Goal: Task Accomplishment & Management: Use online tool/utility

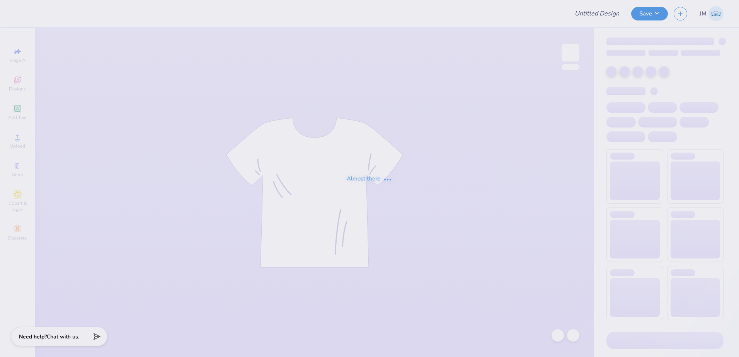
type input "Phi Delt Fall 2025 Philo"
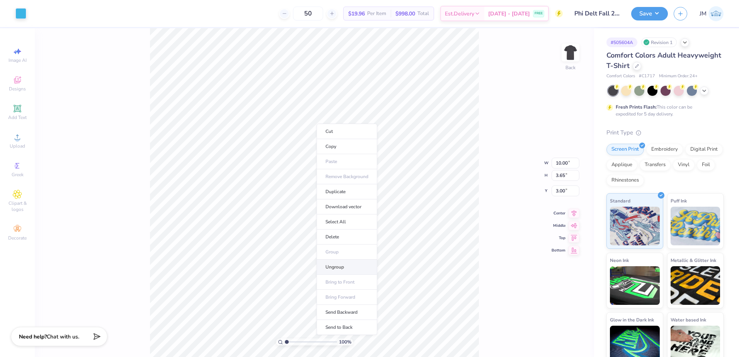
click at [334, 270] on li "Ungroup" at bounding box center [346, 267] width 61 height 15
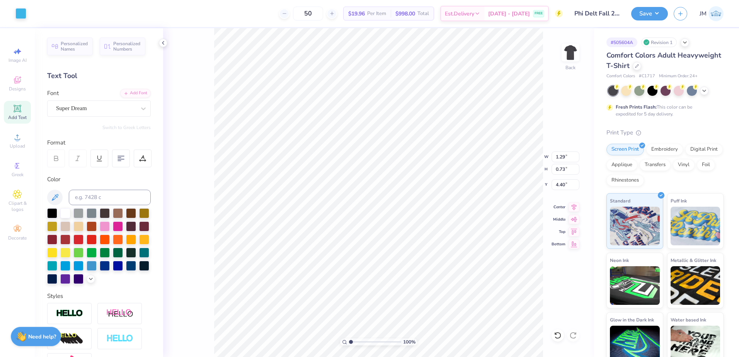
type input "1.12"
type input "0.34"
type input "6.15"
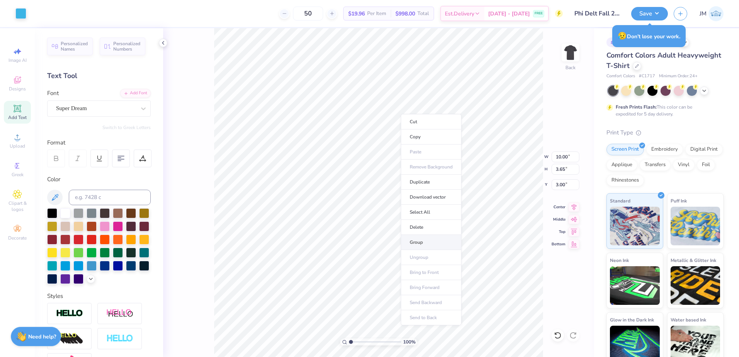
click at [429, 243] on li "Group" at bounding box center [431, 242] width 61 height 15
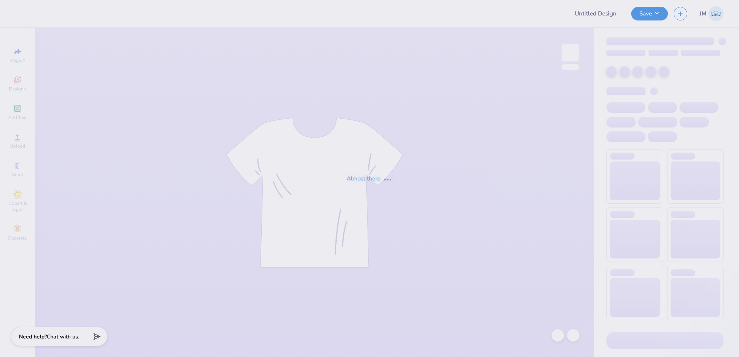
type input "Phi Delt Fall 2025 Philo"
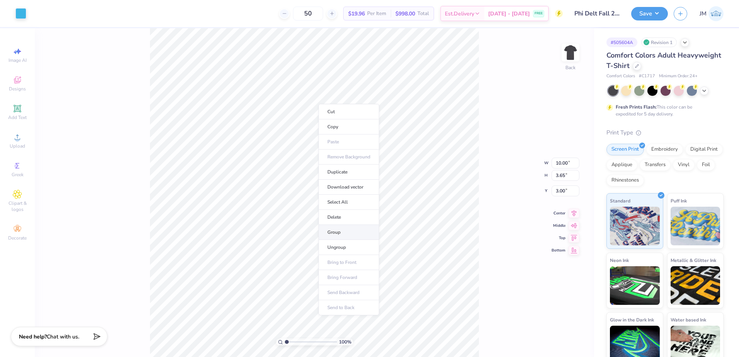
click at [350, 229] on li "Group" at bounding box center [348, 232] width 61 height 15
click at [563, 159] on input "10.00" at bounding box center [565, 156] width 28 height 11
type input "8.00"
type input "2.92"
type input "3.37"
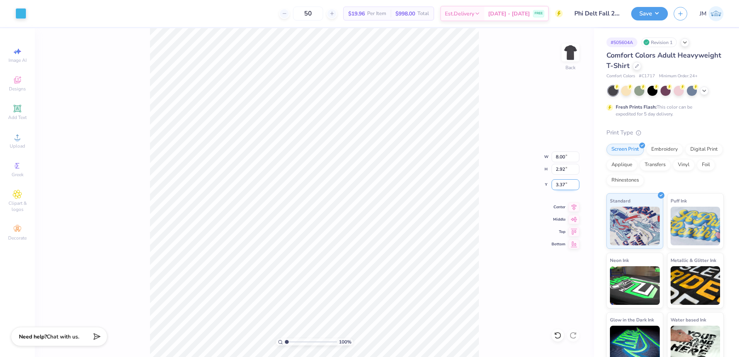
click at [569, 182] on input "3.37" at bounding box center [565, 184] width 28 height 11
type input "3.00"
click at [564, 166] on input "2.92" at bounding box center [565, 169] width 28 height 11
click at [569, 48] on img at bounding box center [570, 52] width 31 height 31
click at [574, 53] on img at bounding box center [570, 52] width 31 height 31
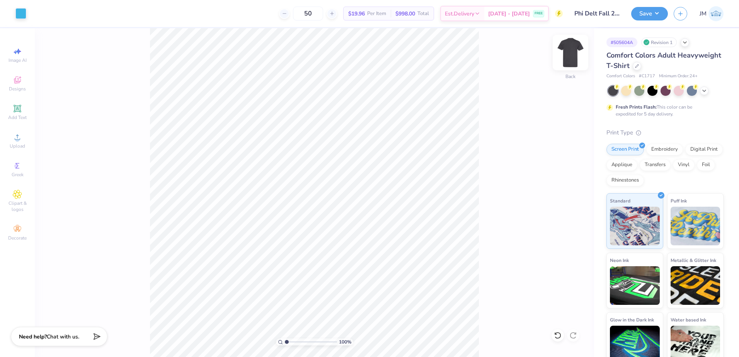
click at [579, 48] on img at bounding box center [570, 52] width 31 height 31
click at [22, 134] on div "Upload" at bounding box center [17, 140] width 27 height 23
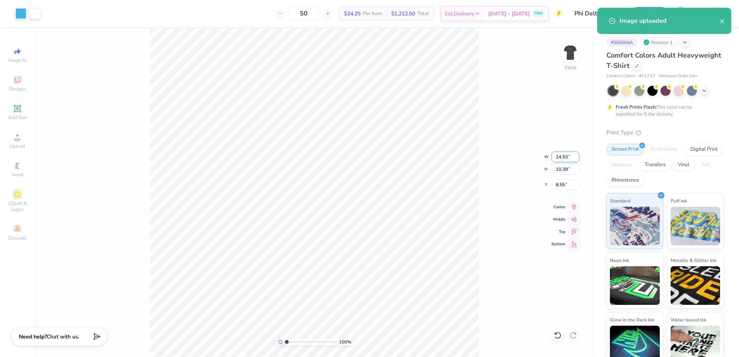
click at [565, 161] on input "14.53" at bounding box center [565, 156] width 28 height 11
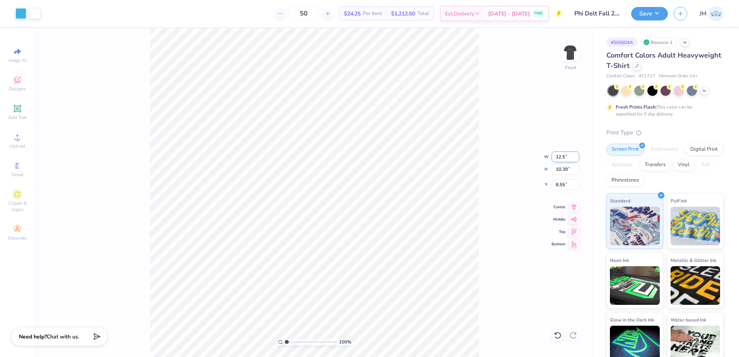
type input "12.50"
type input "8.94"
click at [561, 183] on input "9.28" at bounding box center [565, 184] width 28 height 11
click at [564, 172] on input "8.94" at bounding box center [565, 169] width 28 height 11
type input "3.00"
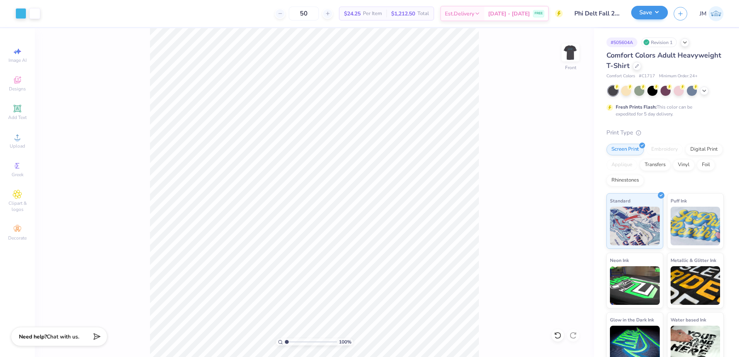
click at [654, 20] on div "Save" at bounding box center [649, 14] width 37 height 14
click at [656, 17] on button "Save" at bounding box center [649, 13] width 37 height 14
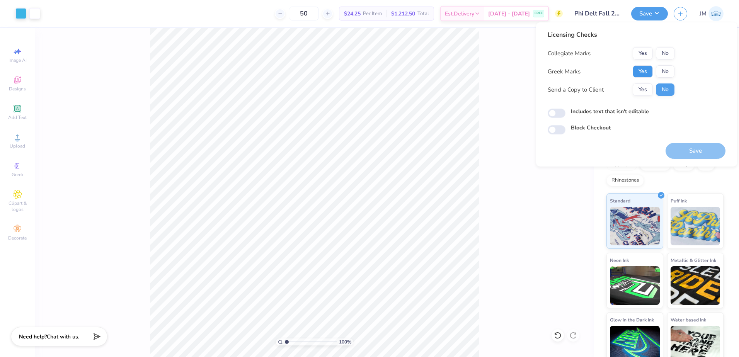
click at [642, 72] on button "Yes" at bounding box center [642, 71] width 20 height 12
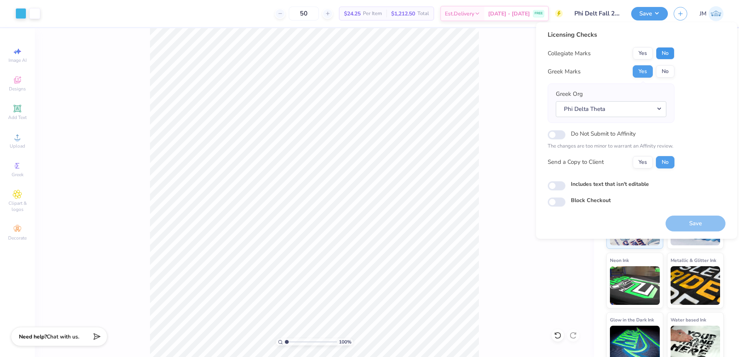
click at [668, 51] on button "No" at bounding box center [665, 53] width 19 height 12
click at [699, 228] on button "Save" at bounding box center [695, 224] width 60 height 16
